Goal: Task Accomplishment & Management: Complete application form

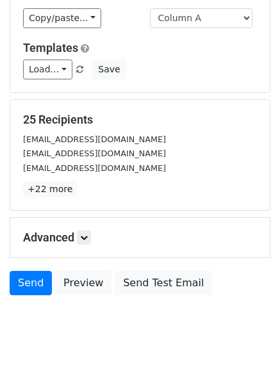
scroll to position [123, 0]
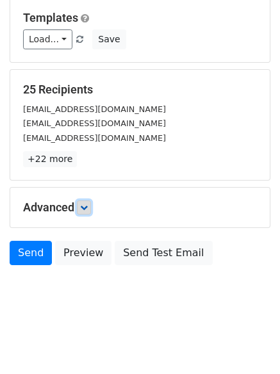
click at [81, 200] on link at bounding box center [84, 207] width 14 height 14
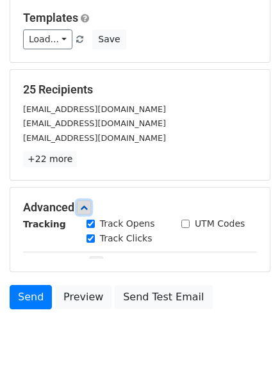
click at [88, 204] on icon at bounding box center [84, 207] width 8 height 8
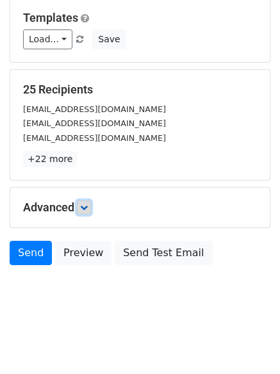
click at [82, 203] on link at bounding box center [84, 207] width 14 height 14
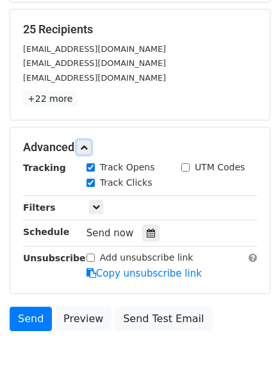
scroll to position [243, 0]
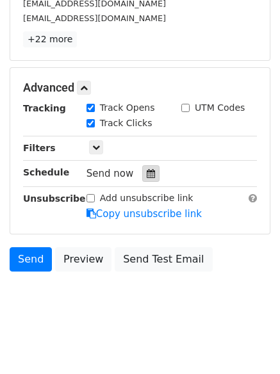
click at [146, 176] on icon at bounding box center [150, 173] width 8 height 9
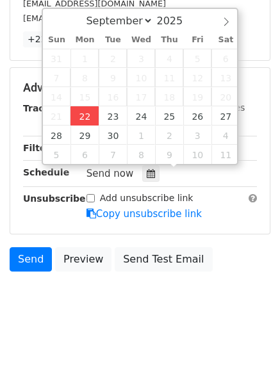
type input "2025-09-22 12:00"
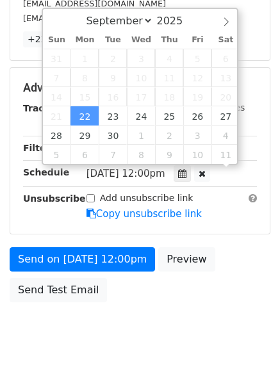
scroll to position [1, 0]
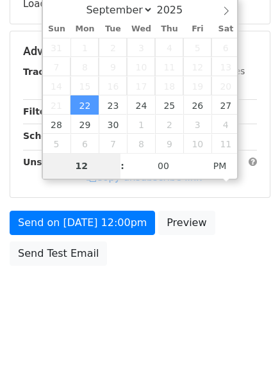
type input "4"
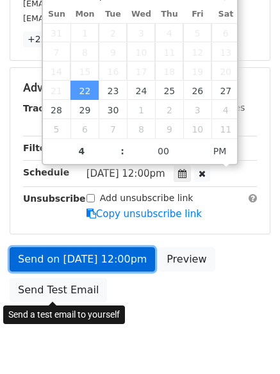
type input "2025-09-22 16:00"
click at [87, 260] on link "Send on Sep 22 at 12:00pm" at bounding box center [82, 259] width 145 height 24
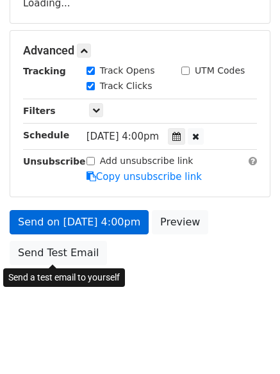
scroll to position [228, 0]
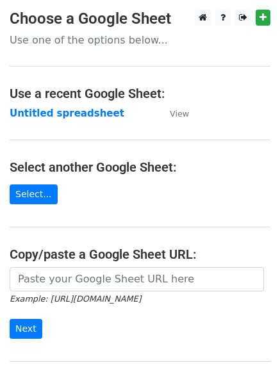
click at [20, 102] on main "Choose a Google Sheet Use one of the options below... Use a recent Google Sheet…" at bounding box center [140, 208] width 280 height 397
click at [26, 109] on strong "Untitled spreadsheet" at bounding box center [67, 113] width 114 height 12
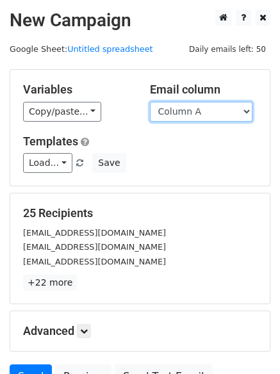
click at [213, 116] on select "Column A Column B Column C Column D Column E Column F" at bounding box center [201, 112] width 102 height 20
select select "Column B"
click at [150, 102] on select "Column A Column B Column C Column D Column E Column F" at bounding box center [201, 112] width 102 height 20
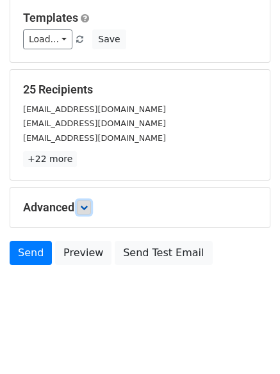
click at [86, 205] on icon at bounding box center [84, 207] width 8 height 8
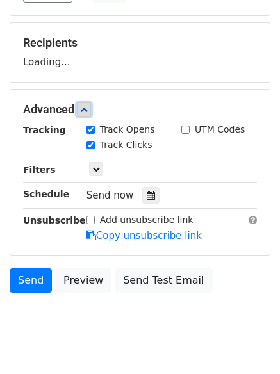
scroll to position [182, 0]
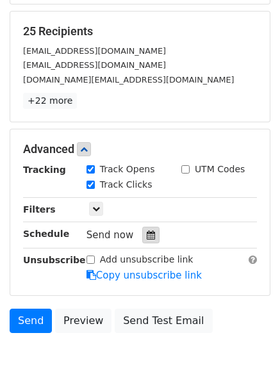
click at [142, 230] on div at bounding box center [150, 234] width 17 height 17
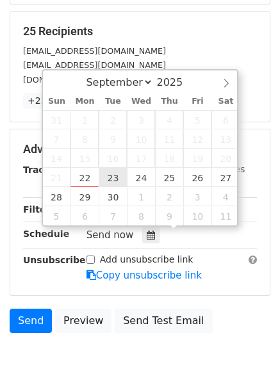
type input "2025-09-23 12:00"
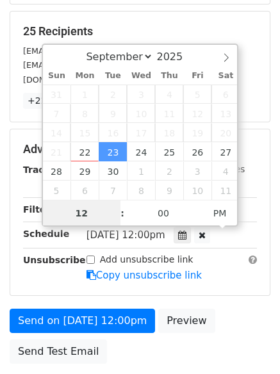
scroll to position [1, 0]
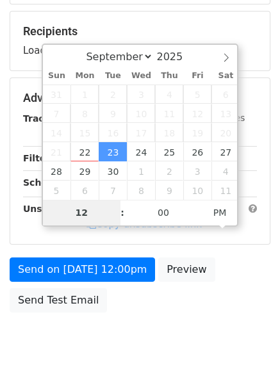
type input "5"
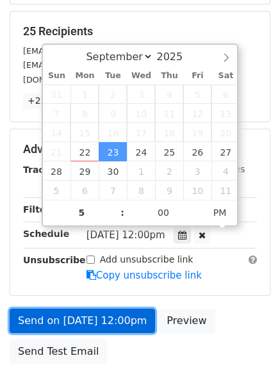
type input "2025-09-23 17:00"
click at [97, 319] on link "Send on Sep 23 at 12:00pm" at bounding box center [82, 320] width 145 height 24
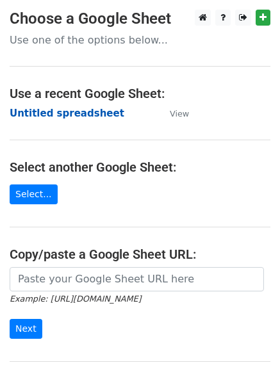
click at [40, 107] on strong "Untitled spreadsheet" at bounding box center [67, 113] width 114 height 12
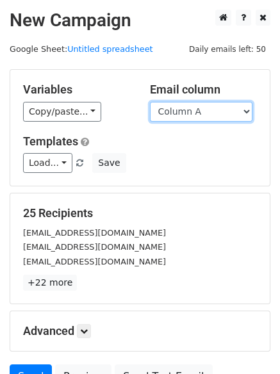
click at [200, 117] on select "Column A Column B Column C Column D Column E Column F" at bounding box center [201, 112] width 102 height 20
select select "Column C"
click at [150, 102] on select "Column A Column B Column C Column D Column E Column F" at bounding box center [201, 112] width 102 height 20
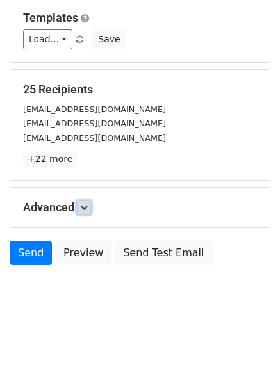
click at [91, 200] on link at bounding box center [84, 207] width 14 height 14
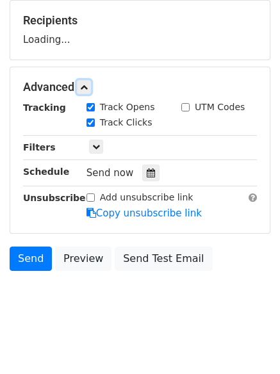
scroll to position [195, 0]
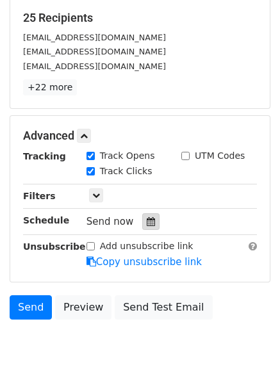
click at [147, 226] on icon at bounding box center [150, 221] width 8 height 9
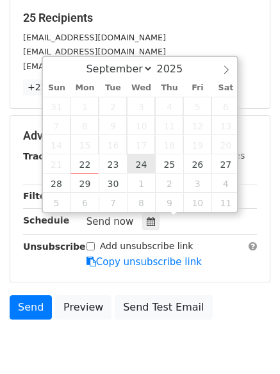
type input "2025-09-24 12:00"
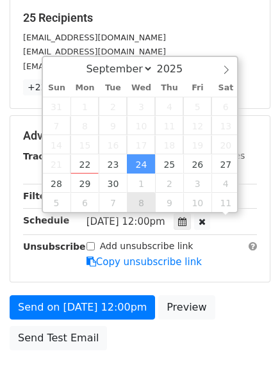
scroll to position [1, 0]
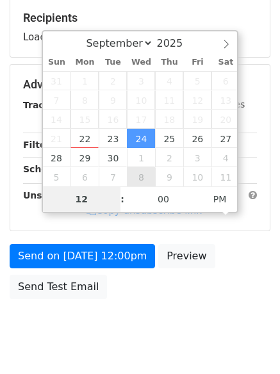
type input "6"
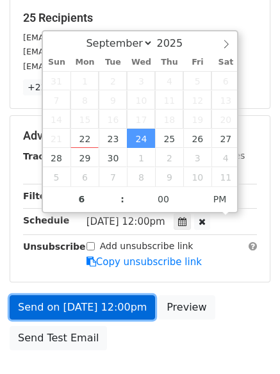
type input "2025-09-24 18:00"
click at [90, 296] on link "Send on Sep 24 at 12:00pm" at bounding box center [82, 307] width 145 height 24
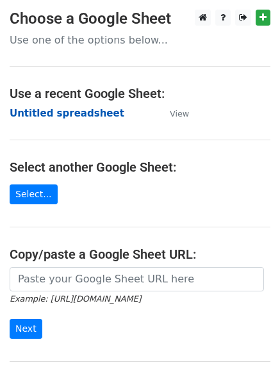
click at [25, 111] on strong "Untitled spreadsheet" at bounding box center [67, 113] width 114 height 12
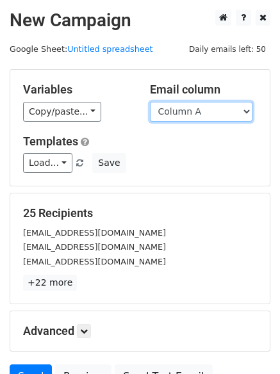
drag, startPoint x: 0, startPoint y: 0, endPoint x: 205, endPoint y: 119, distance: 237.3
click at [206, 118] on select "Column A Column B Column C Column D Column E Column F" at bounding box center [201, 112] width 102 height 20
select select "Column D"
click at [150, 102] on select "Column A Column B Column C Column D Column E Column F" at bounding box center [201, 112] width 102 height 20
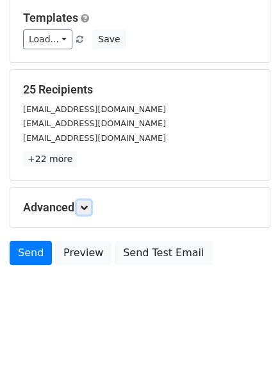
drag, startPoint x: 88, startPoint y: 206, endPoint x: 98, endPoint y: 214, distance: 12.8
click at [88, 206] on icon at bounding box center [84, 207] width 8 height 8
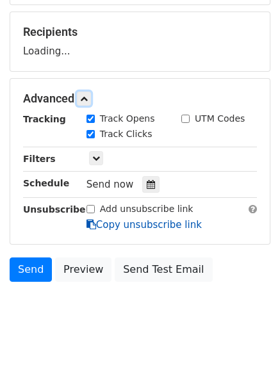
scroll to position [182, 0]
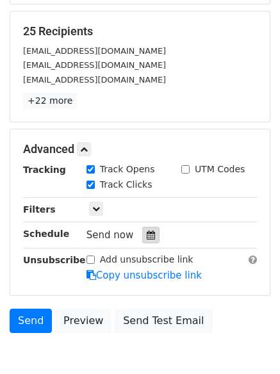
click at [146, 234] on icon at bounding box center [150, 234] width 8 height 9
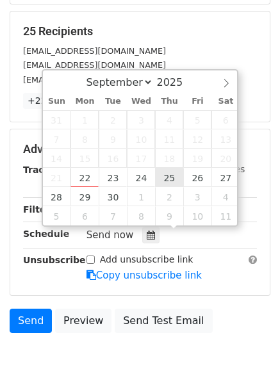
type input "2025-09-25 12:00"
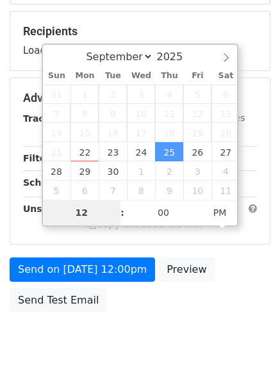
type input "7"
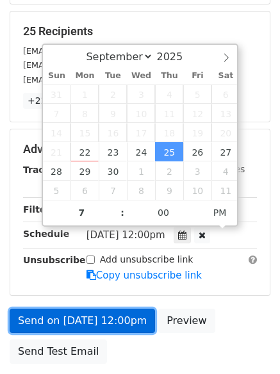
type input "2025-09-25 19:00"
click at [102, 319] on link "Send on Sep 25 at 12:00pm" at bounding box center [82, 320] width 145 height 24
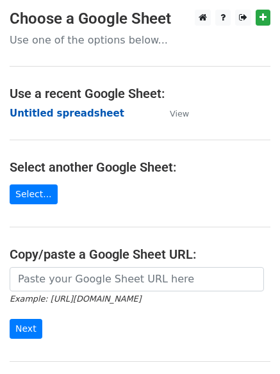
click at [24, 118] on strong "Untitled spreadsheet" at bounding box center [67, 113] width 114 height 12
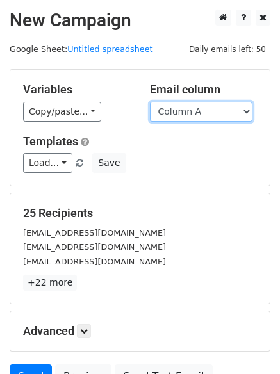
click at [185, 115] on select "Column A Column B Column C Column D Column E Column F" at bounding box center [201, 112] width 102 height 20
select select "Column E"
click at [150, 102] on select "Column A Column B Column C Column D Column E Column F" at bounding box center [201, 112] width 102 height 20
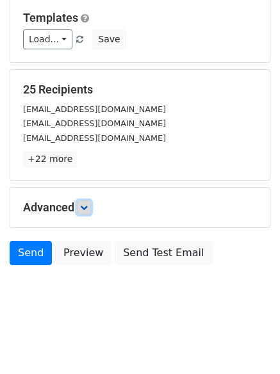
drag, startPoint x: 84, startPoint y: 207, endPoint x: 97, endPoint y: 213, distance: 14.0
click at [84, 207] on icon at bounding box center [84, 207] width 8 height 8
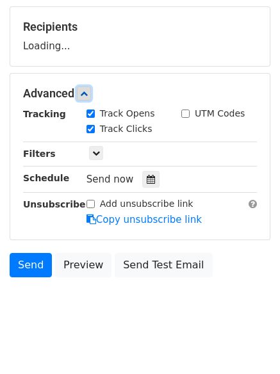
scroll to position [194, 0]
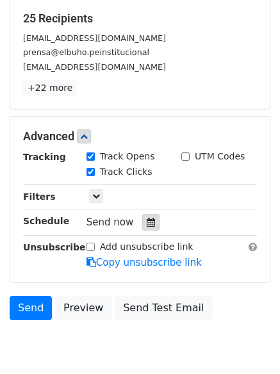
click at [148, 221] on icon at bounding box center [150, 221] width 8 height 9
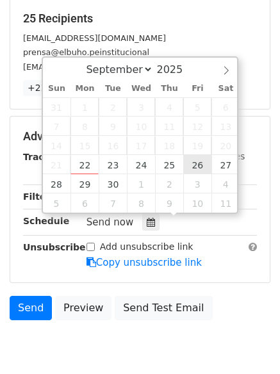
type input "2025-09-26 12:00"
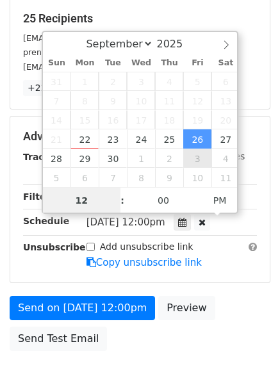
scroll to position [1, 0]
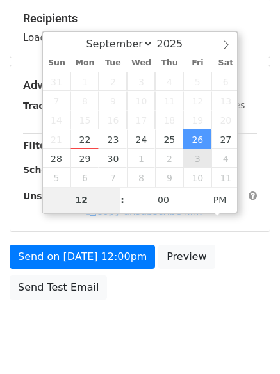
type input "8"
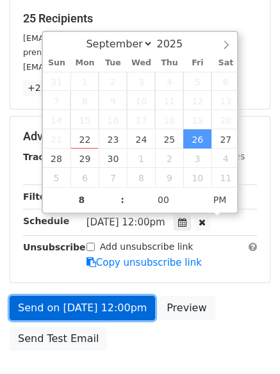
type input "2025-09-26 20:00"
click at [86, 318] on link "Send on Sep 26 at 12:00pm" at bounding box center [82, 308] width 145 height 24
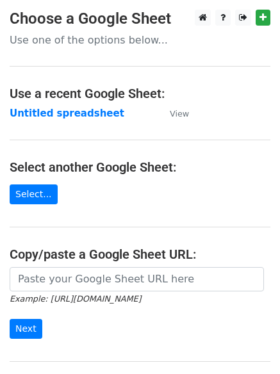
click at [41, 106] on td "Untitled spreadsheet" at bounding box center [83, 113] width 147 height 15
click at [44, 110] on strong "Untitled spreadsheet" at bounding box center [67, 113] width 114 height 12
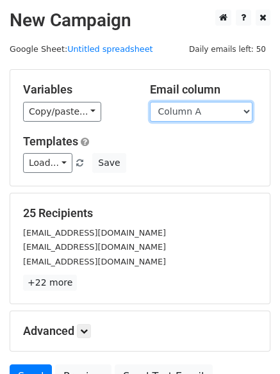
drag, startPoint x: 0, startPoint y: 0, endPoint x: 217, endPoint y: 120, distance: 247.6
click at [219, 117] on select "Column A Column B Column C Column D Column E Column F" at bounding box center [201, 112] width 102 height 20
select select "Column F"
click at [150, 102] on select "Column A Column B Column C Column D Column E Column F" at bounding box center [201, 112] width 102 height 20
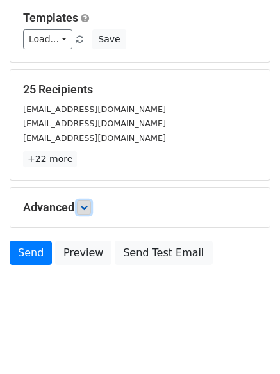
click at [91, 201] on link at bounding box center [84, 207] width 14 height 14
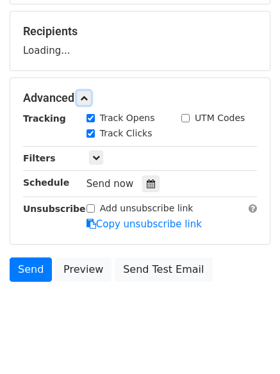
scroll to position [184, 0]
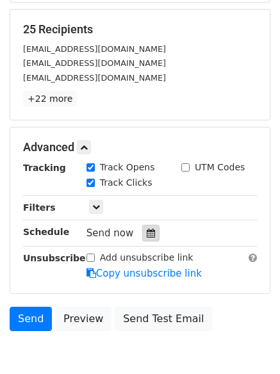
click at [143, 226] on div "Send now" at bounding box center [161, 233] width 150 height 17
click at [146, 232] on icon at bounding box center [150, 232] width 8 height 9
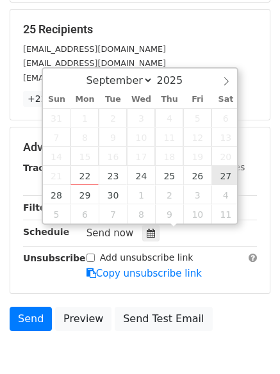
type input "[DATE] 12:00"
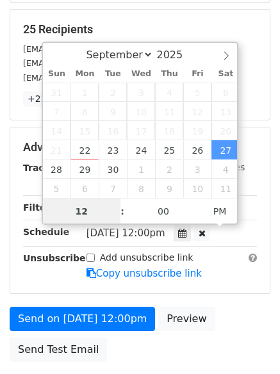
scroll to position [1, 0]
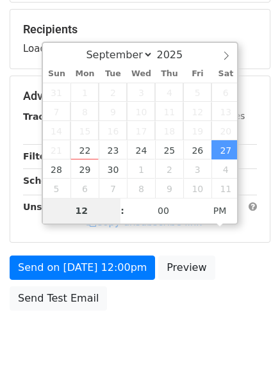
type input "9"
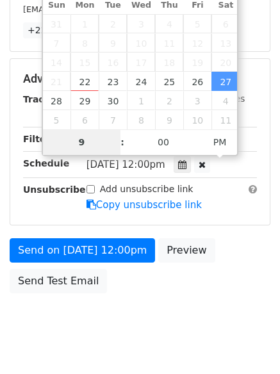
scroll to position [280, 0]
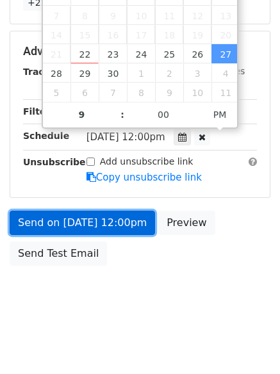
type input "[DATE] 21:00"
click at [100, 226] on link "Send on [DATE] 12:00pm" at bounding box center [82, 222] width 145 height 24
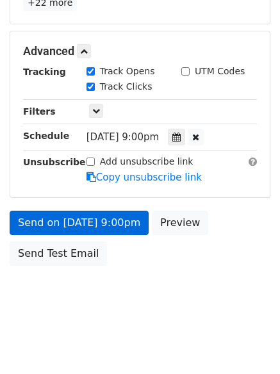
scroll to position [228, 0]
